Goal: Communication & Community: Ask a question

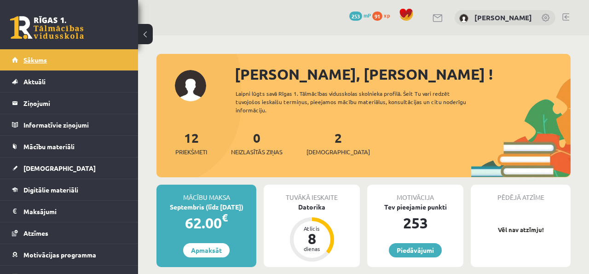
click at [78, 62] on link "Sākums" at bounding box center [69, 59] width 115 height 21
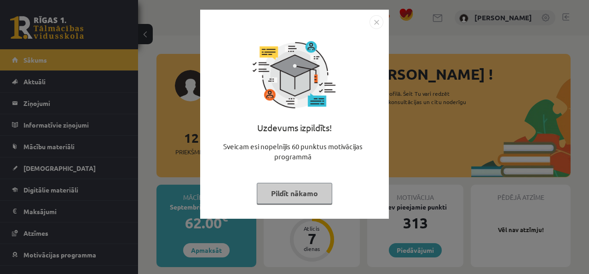
scroll to position [10, 0]
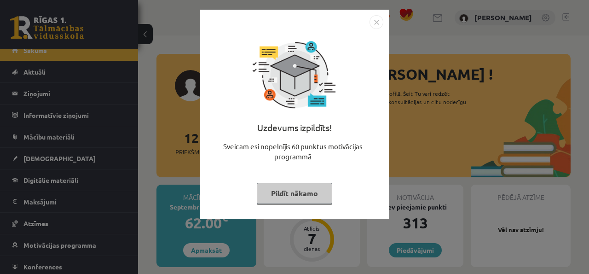
click at [304, 191] on button "Pildīt nākamo" at bounding box center [294, 193] width 75 height 21
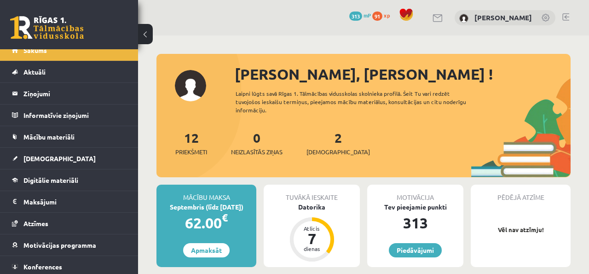
click at [313, 167] on div "12 Priekšmeti 0 Neizlasītās ziņas 2 Ieskaites" at bounding box center [363, 152] width 414 height 49
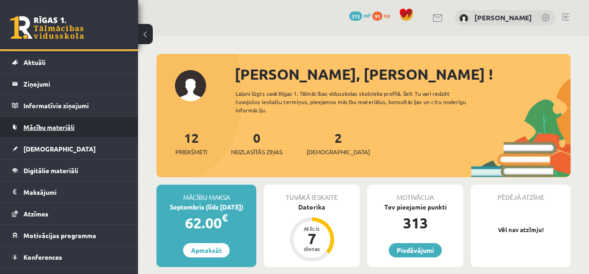
scroll to position [0, 0]
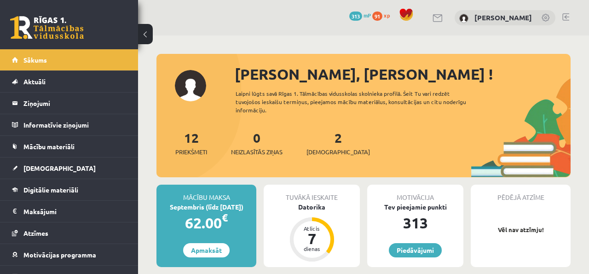
click at [175, 80] on div "Sveiks, Jegors ! Laipni lūgts savā Rīgas 1. Tālmācības vidusskolas skolnieka pr…" at bounding box center [363, 120] width 414 height 114
click at [536, 21] on div "[PERSON_NAME]" at bounding box center [505, 18] width 101 height 16
click at [553, 14] on div "[PERSON_NAME]" at bounding box center [505, 18] width 101 height 16
click at [548, 14] on link at bounding box center [546, 18] width 9 height 9
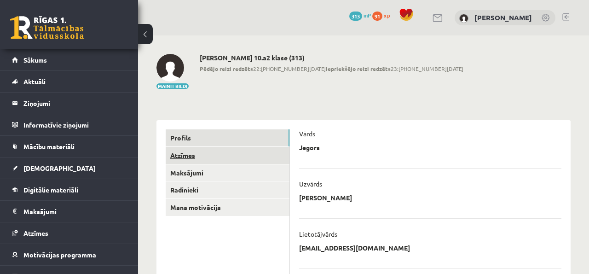
click at [183, 150] on link "Atzīmes" at bounding box center [228, 155] width 124 height 17
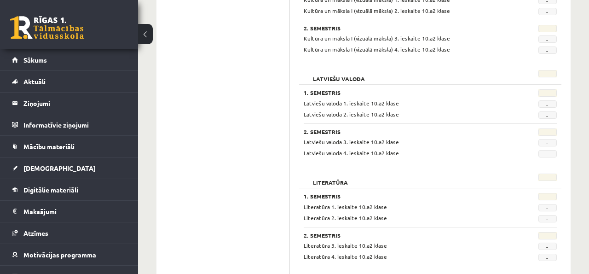
scroll to position [789, 0]
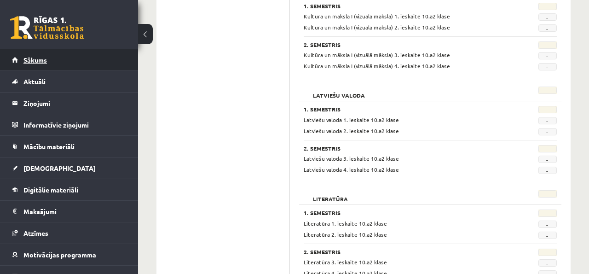
click at [37, 62] on span "Sākums" at bounding box center [34, 60] width 23 height 8
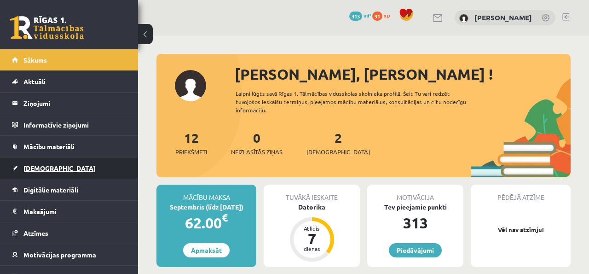
click at [47, 167] on span "[DEMOGRAPHIC_DATA]" at bounding box center [59, 168] width 72 height 8
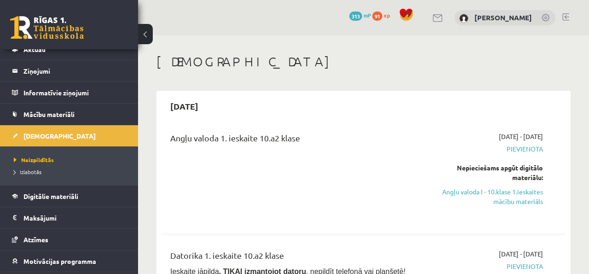
scroll to position [34, 0]
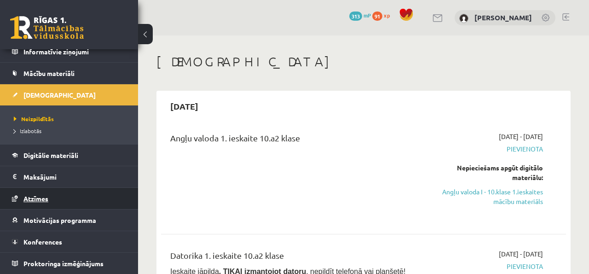
click at [101, 200] on link "Atzīmes" at bounding box center [69, 198] width 115 height 21
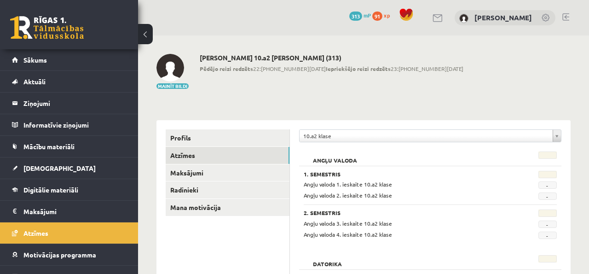
click at [86, 48] on div "0 Dāvanas 313 mP 91 xp" at bounding box center [69, 24] width 138 height 49
click at [86, 51] on link "Sākums" at bounding box center [69, 59] width 115 height 21
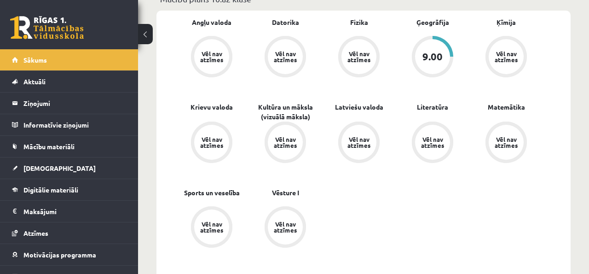
scroll to position [292, 0]
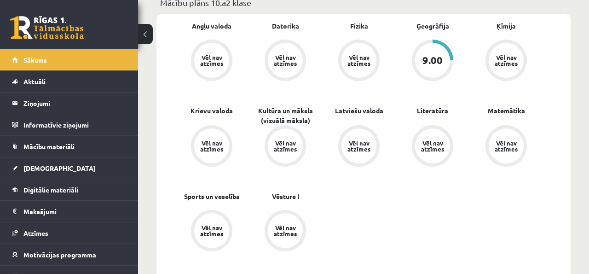
click at [431, 57] on div "9.00" at bounding box center [432, 60] width 20 height 10
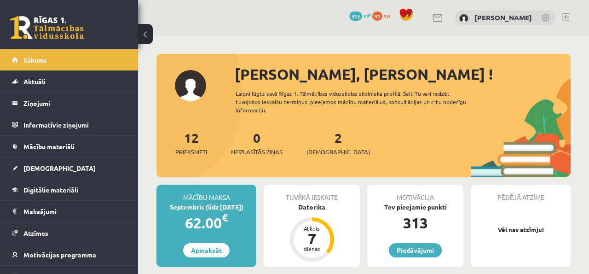
scroll to position [292, 0]
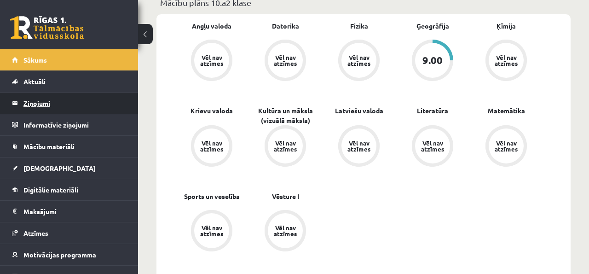
click at [41, 98] on legend "Ziņojumi 0" at bounding box center [74, 102] width 103 height 21
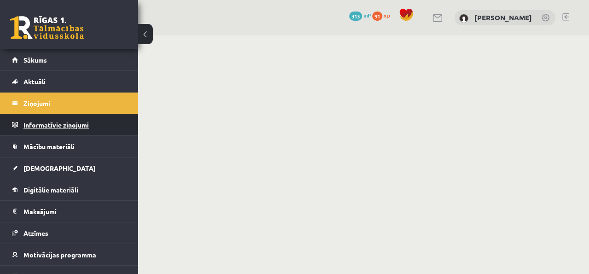
click at [67, 118] on legend "Informatīvie ziņojumi 0" at bounding box center [74, 124] width 103 height 21
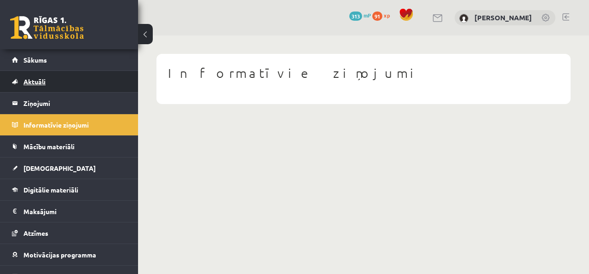
click at [45, 81] on span "Aktuāli" at bounding box center [34, 81] width 22 height 8
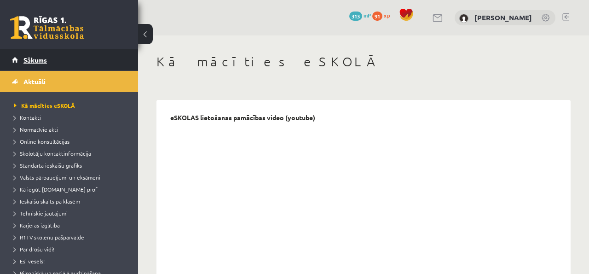
click at [48, 61] on link "Sākums" at bounding box center [69, 59] width 115 height 21
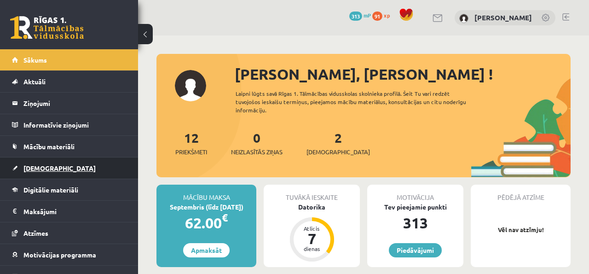
click at [69, 170] on link "[DEMOGRAPHIC_DATA]" at bounding box center [69, 167] width 115 height 21
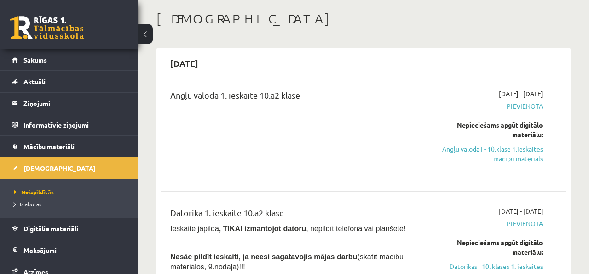
scroll to position [63, 0]
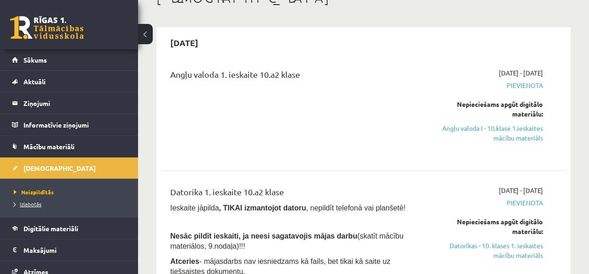
click at [32, 204] on span "Izlabotās" at bounding box center [28, 203] width 28 height 7
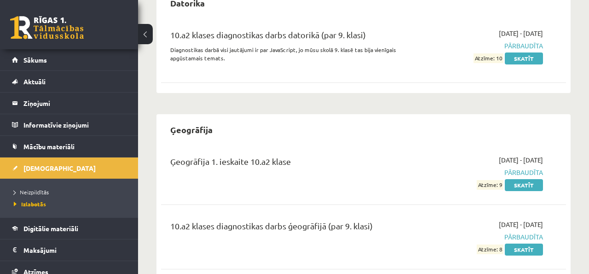
scroll to position [247, 0]
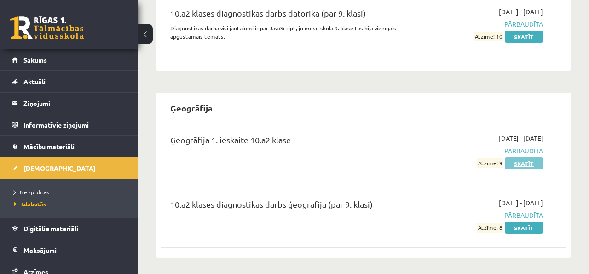
click at [524, 163] on link "Skatīt" at bounding box center [524, 163] width 38 height 12
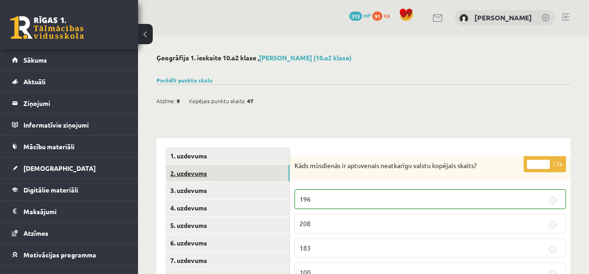
click at [184, 177] on link "2. uzdevums" at bounding box center [228, 173] width 124 height 17
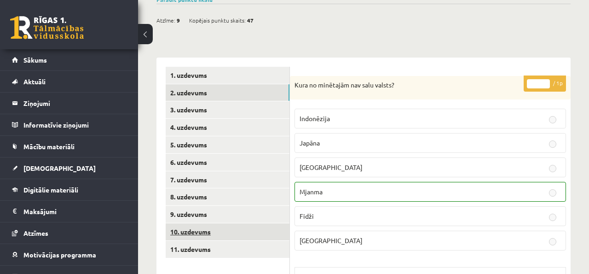
scroll to position [82, 0]
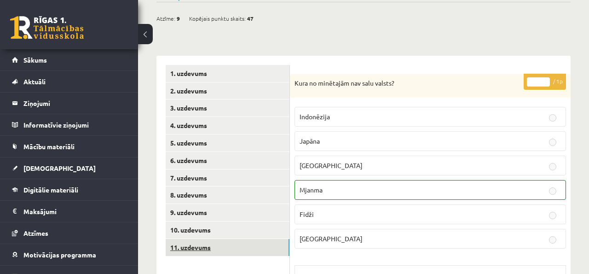
click at [239, 247] on link "11. uzdevums" at bounding box center [228, 247] width 124 height 17
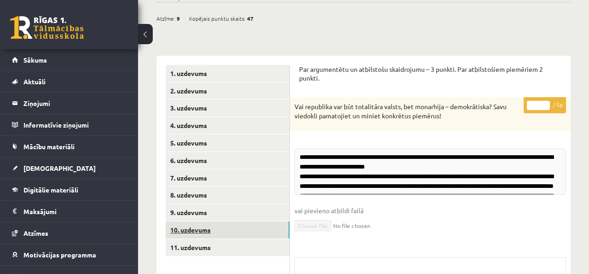
click at [245, 236] on link "10. uzdevums" at bounding box center [228, 229] width 124 height 17
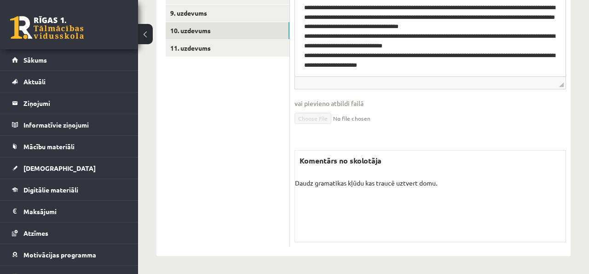
scroll to position [283, 0]
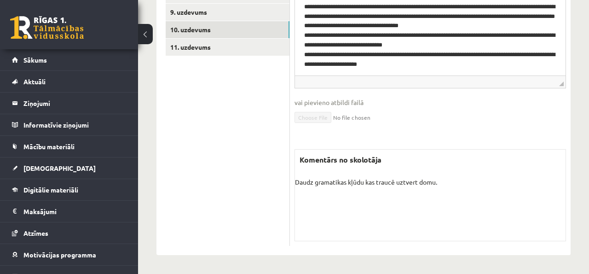
click at [362, 180] on p "Daudz gramatikas kļūdu kas traucē uztvert domu." at bounding box center [430, 182] width 271 height 10
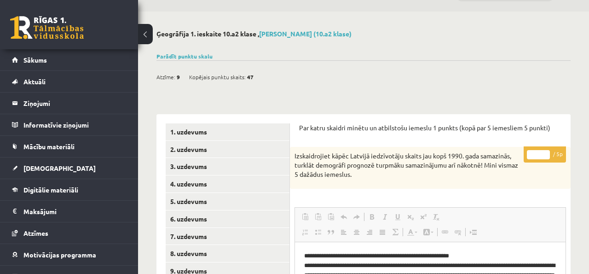
scroll to position [0, 0]
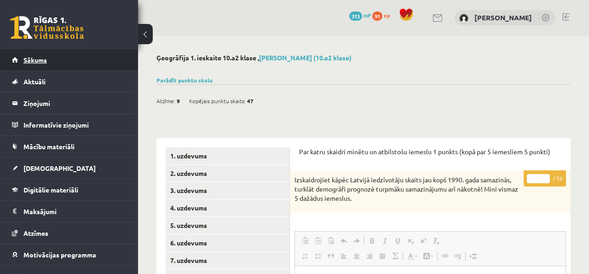
click at [102, 58] on link "Sākums" at bounding box center [69, 59] width 115 height 21
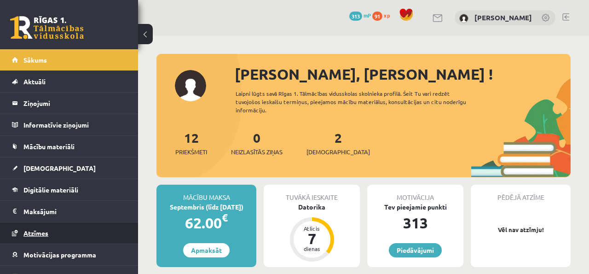
click at [100, 224] on link "Atzīmes" at bounding box center [69, 232] width 115 height 21
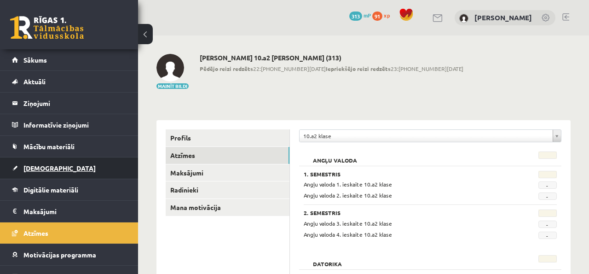
click at [46, 175] on link "[DEMOGRAPHIC_DATA]" at bounding box center [69, 167] width 115 height 21
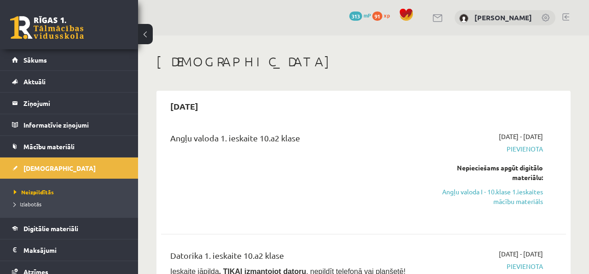
click at [17, 209] on li "Izlabotās" at bounding box center [71, 204] width 115 height 12
click at [24, 206] on span "Izlabotās" at bounding box center [30, 203] width 32 height 7
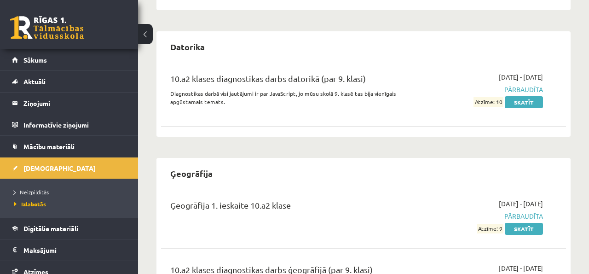
scroll to position [248, 0]
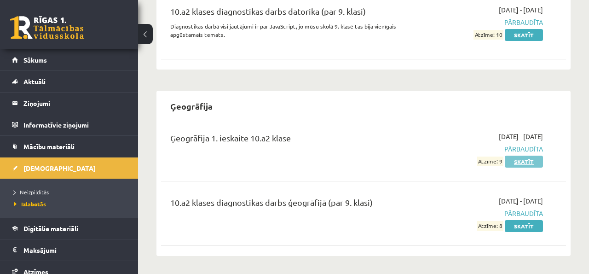
click at [533, 161] on link "Skatīt" at bounding box center [524, 162] width 38 height 12
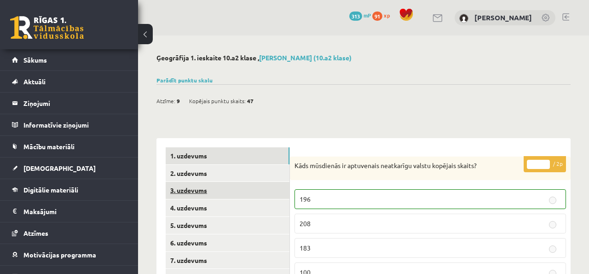
click at [274, 183] on link "3. uzdevums" at bounding box center [228, 190] width 124 height 17
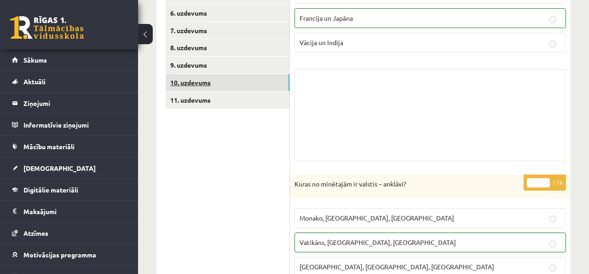
click at [204, 83] on link "10. uzdevums" at bounding box center [228, 82] width 124 height 17
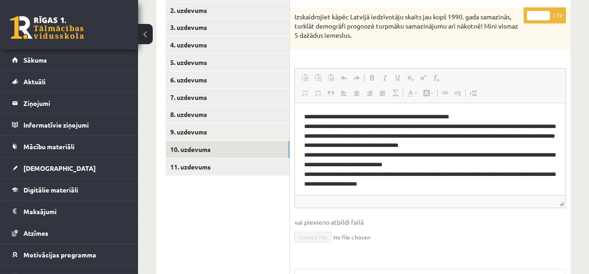
scroll to position [3, 0]
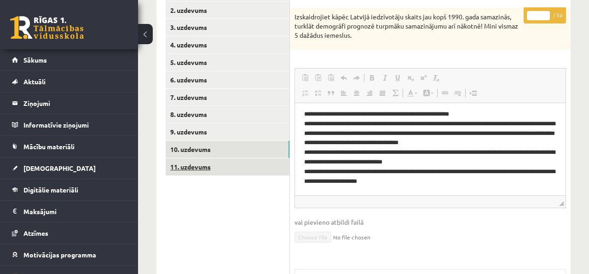
click at [268, 161] on link "11. uzdevums" at bounding box center [228, 166] width 124 height 17
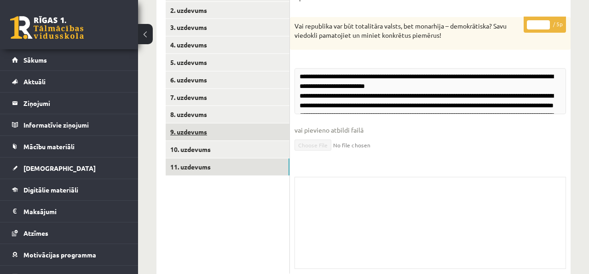
click at [264, 137] on link "9. uzdevums" at bounding box center [228, 131] width 124 height 17
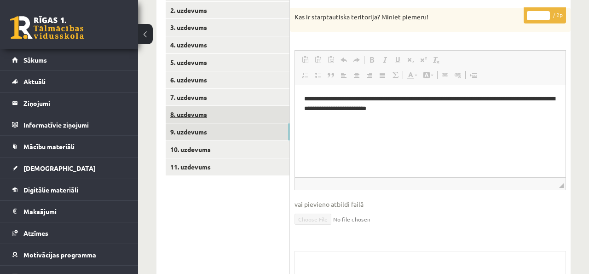
scroll to position [0, 0]
click at [259, 116] on link "8. uzdevums" at bounding box center [228, 114] width 124 height 17
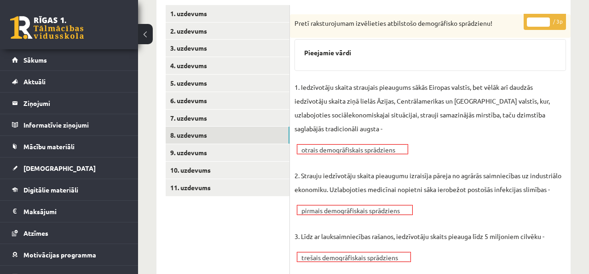
scroll to position [136, 0]
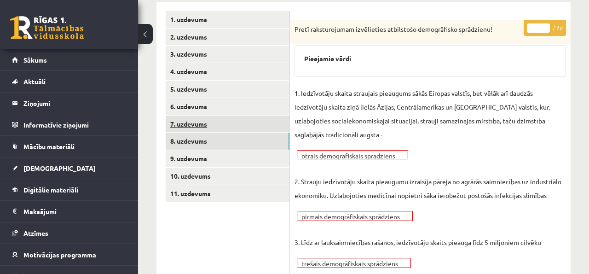
click at [246, 127] on link "7. uzdevums" at bounding box center [228, 123] width 124 height 17
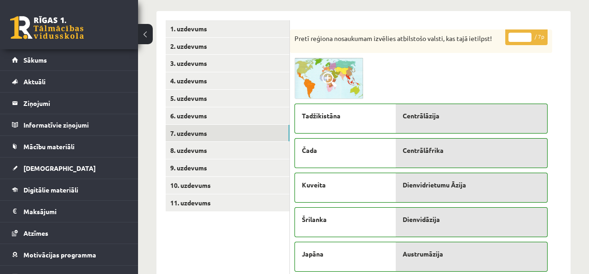
scroll to position [126, 0]
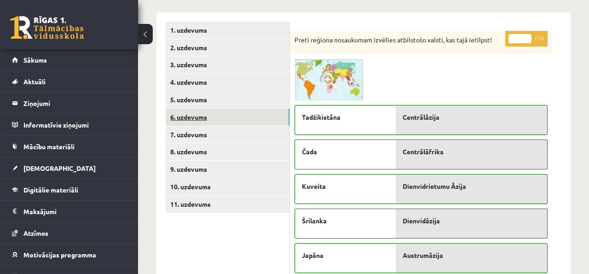
click at [258, 121] on link "6. uzdevums" at bounding box center [228, 117] width 124 height 17
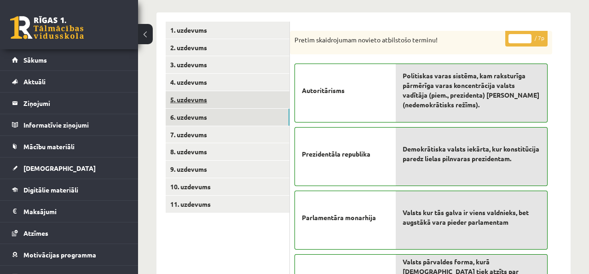
click at [259, 99] on link "5. uzdevums" at bounding box center [228, 99] width 124 height 17
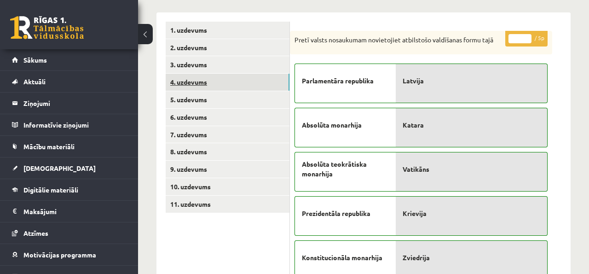
click at [259, 86] on link "4. uzdevums" at bounding box center [228, 82] width 124 height 17
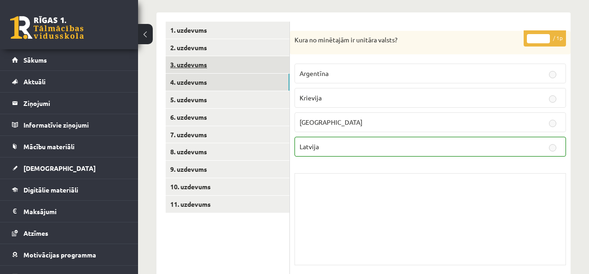
click at [250, 59] on link "3. uzdevums" at bounding box center [228, 64] width 124 height 17
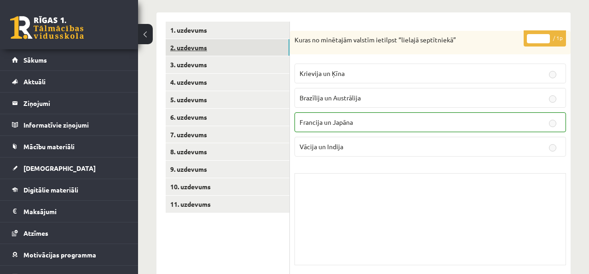
click at [249, 48] on link "2. uzdevums" at bounding box center [228, 47] width 124 height 17
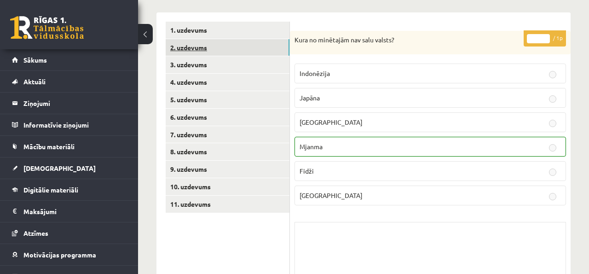
click at [250, 39] on link "2. uzdevums" at bounding box center [228, 47] width 124 height 17
click at [251, 35] on link "1. uzdevums" at bounding box center [228, 30] width 124 height 17
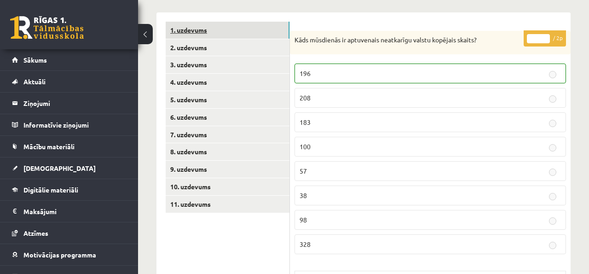
click at [251, 32] on link "1. uzdevums" at bounding box center [228, 30] width 124 height 17
click at [233, 172] on link "9. uzdevums" at bounding box center [228, 169] width 124 height 17
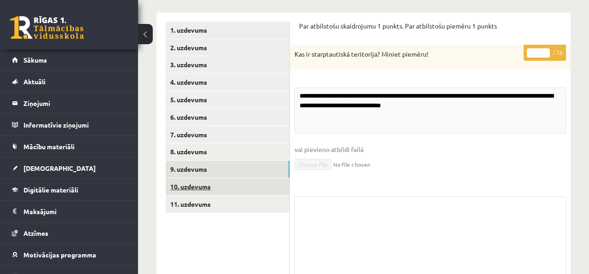
click at [231, 185] on link "10. uzdevums" at bounding box center [228, 186] width 124 height 17
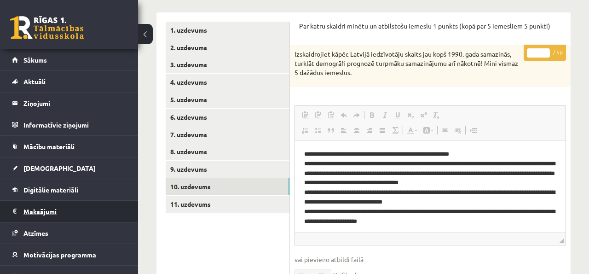
scroll to position [0, 0]
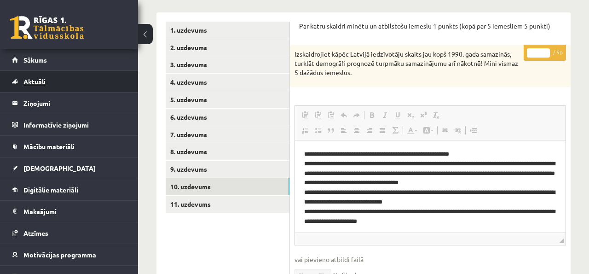
click at [71, 78] on link "Aktuāli" at bounding box center [69, 81] width 115 height 21
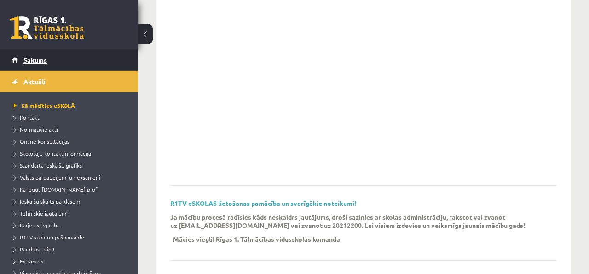
click at [71, 64] on link "Sākums" at bounding box center [69, 59] width 115 height 21
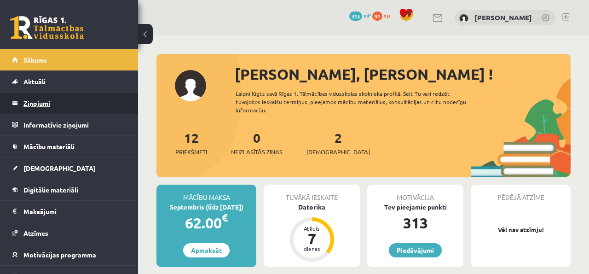
click at [59, 103] on legend "Ziņojumi 0" at bounding box center [74, 102] width 103 height 21
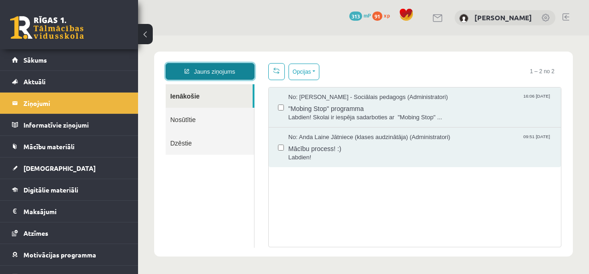
click at [209, 66] on link "Jauns ziņojums" at bounding box center [210, 71] width 89 height 17
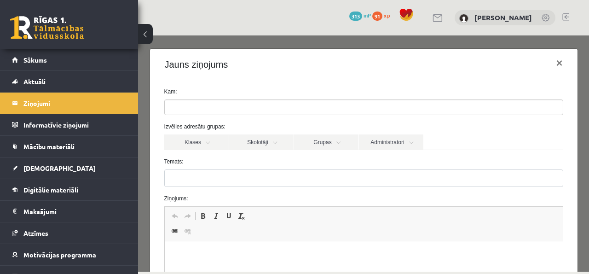
click at [204, 102] on ul at bounding box center [364, 107] width 398 height 15
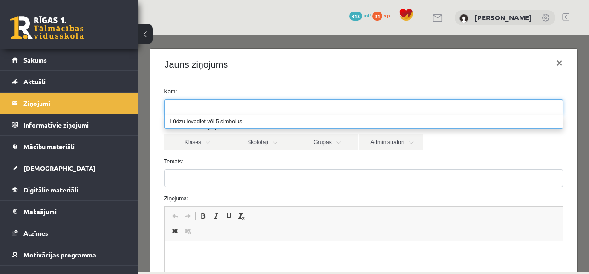
click at [219, 125] on li "Lūdzu ievadiet vēl 5 simbolus" at bounding box center [364, 122] width 398 height 14
click at [208, 141] on link "Klases" at bounding box center [196, 142] width 64 height 16
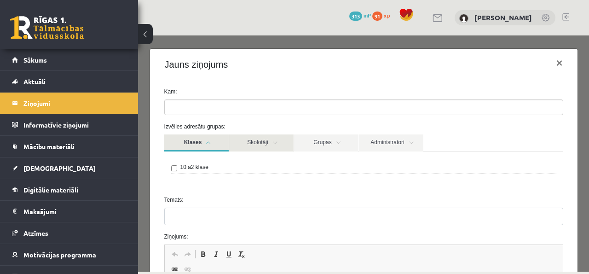
click at [231, 142] on link "Skolotāji" at bounding box center [261, 142] width 64 height 17
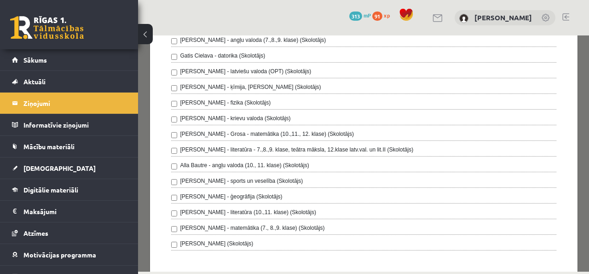
scroll to position [146, 0]
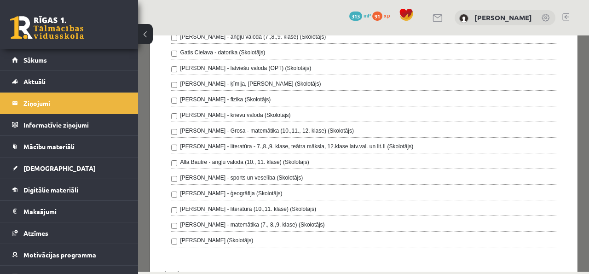
click at [223, 190] on label "[PERSON_NAME] - ģeogrāfija (Skolotājs)" at bounding box center [231, 193] width 102 height 8
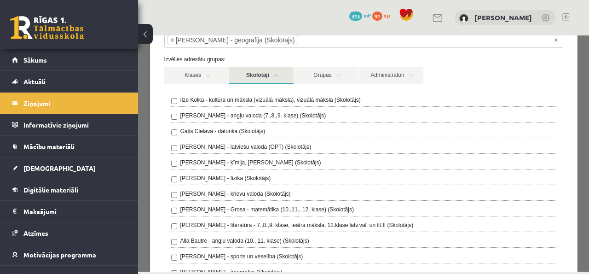
scroll to position [0, 0]
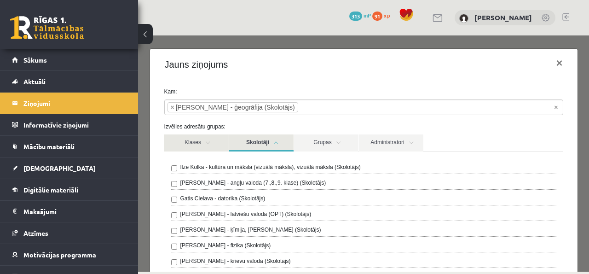
click at [202, 136] on link "Klases" at bounding box center [196, 142] width 64 height 17
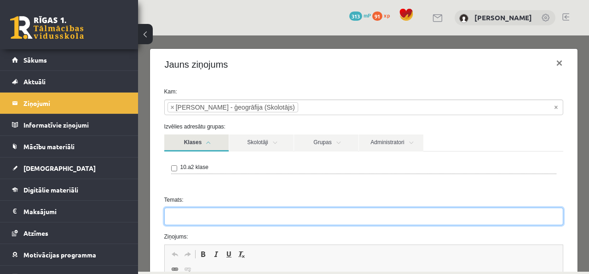
click at [332, 218] on input "Temats:" at bounding box center [363, 215] width 399 height 17
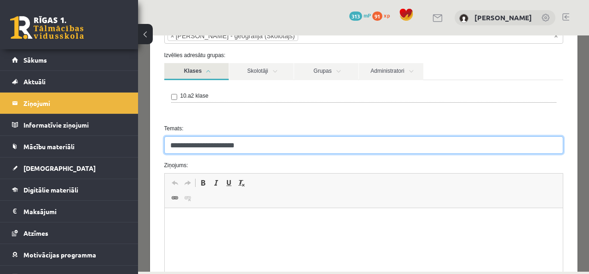
scroll to position [74, 0]
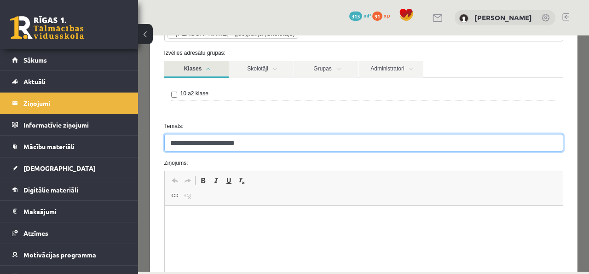
type input "**********"
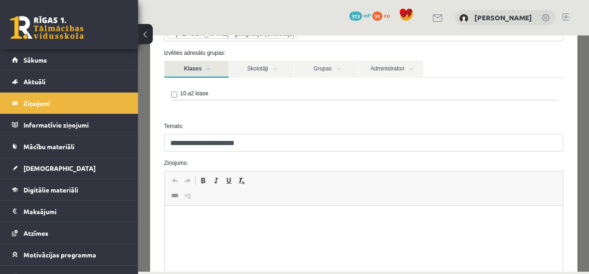
click at [342, 218] on p "Визуальный текстовый редактор, wiswyg-editor-47024777230480-1757405280-87" at bounding box center [363, 220] width 380 height 10
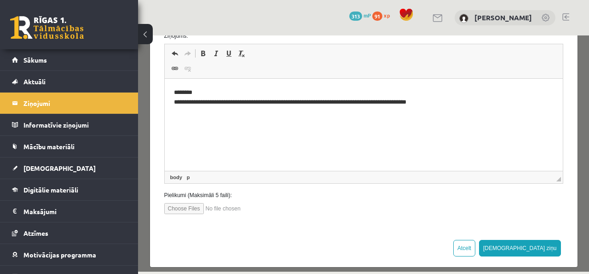
scroll to position [202, 0]
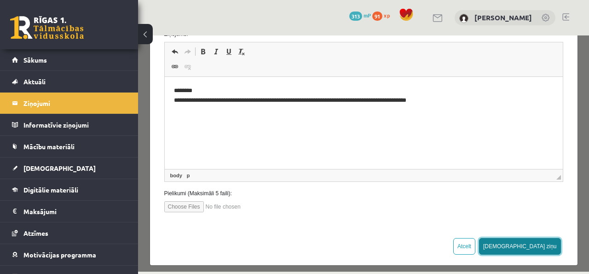
click at [539, 246] on button "[DEMOGRAPHIC_DATA] ziņu" at bounding box center [520, 246] width 82 height 17
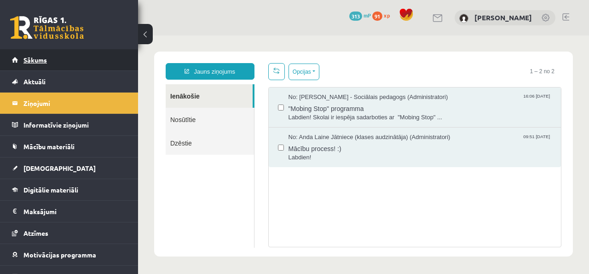
scroll to position [0, 0]
click at [58, 67] on link "Sākums" at bounding box center [69, 59] width 115 height 21
